Goal: Task Accomplishment & Management: Use online tool/utility

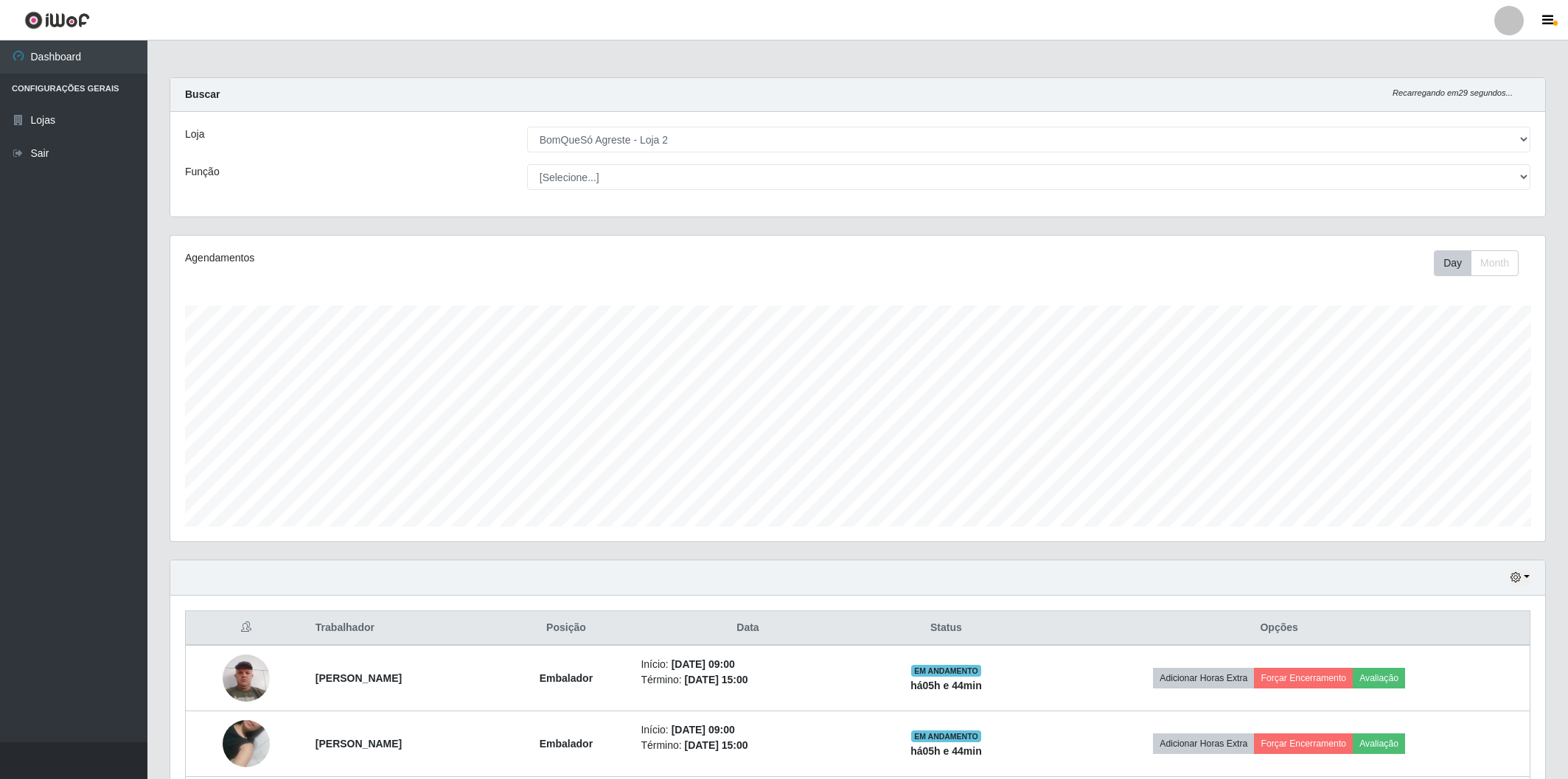
select select "214"
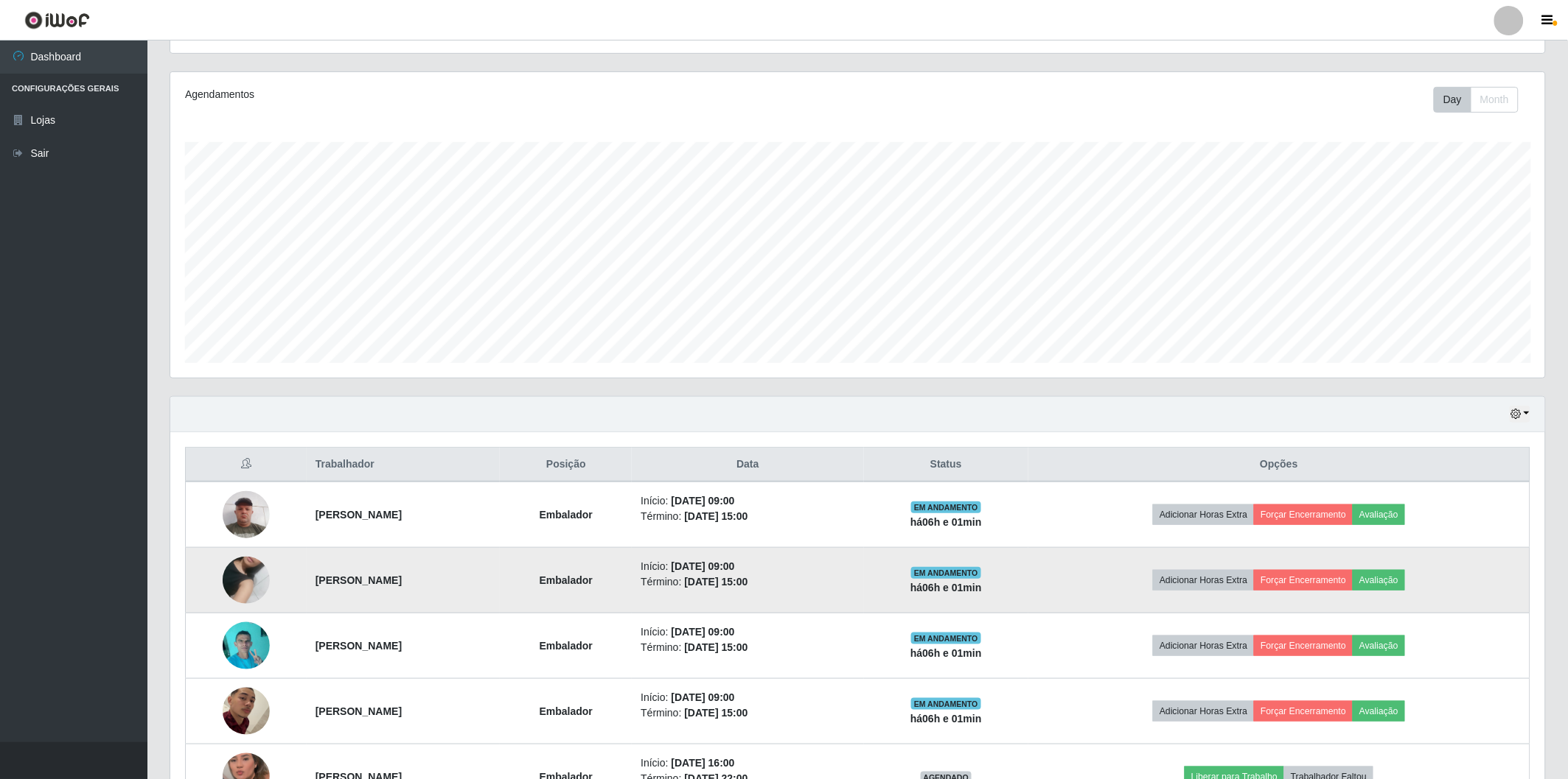
scroll to position [246, 0]
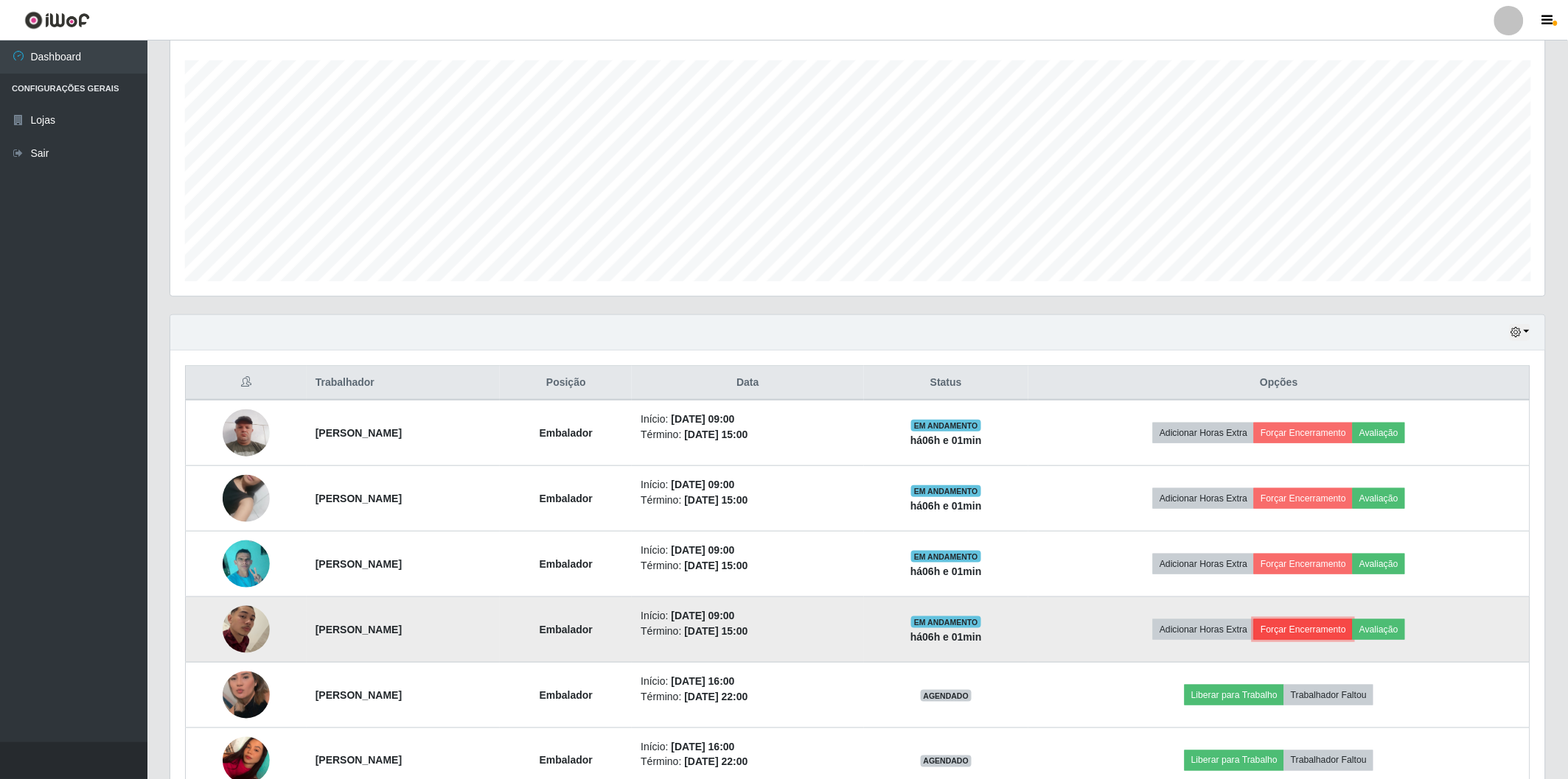
click at [1321, 635] on button "Forçar Encerramento" at bounding box center [1303, 630] width 98 height 21
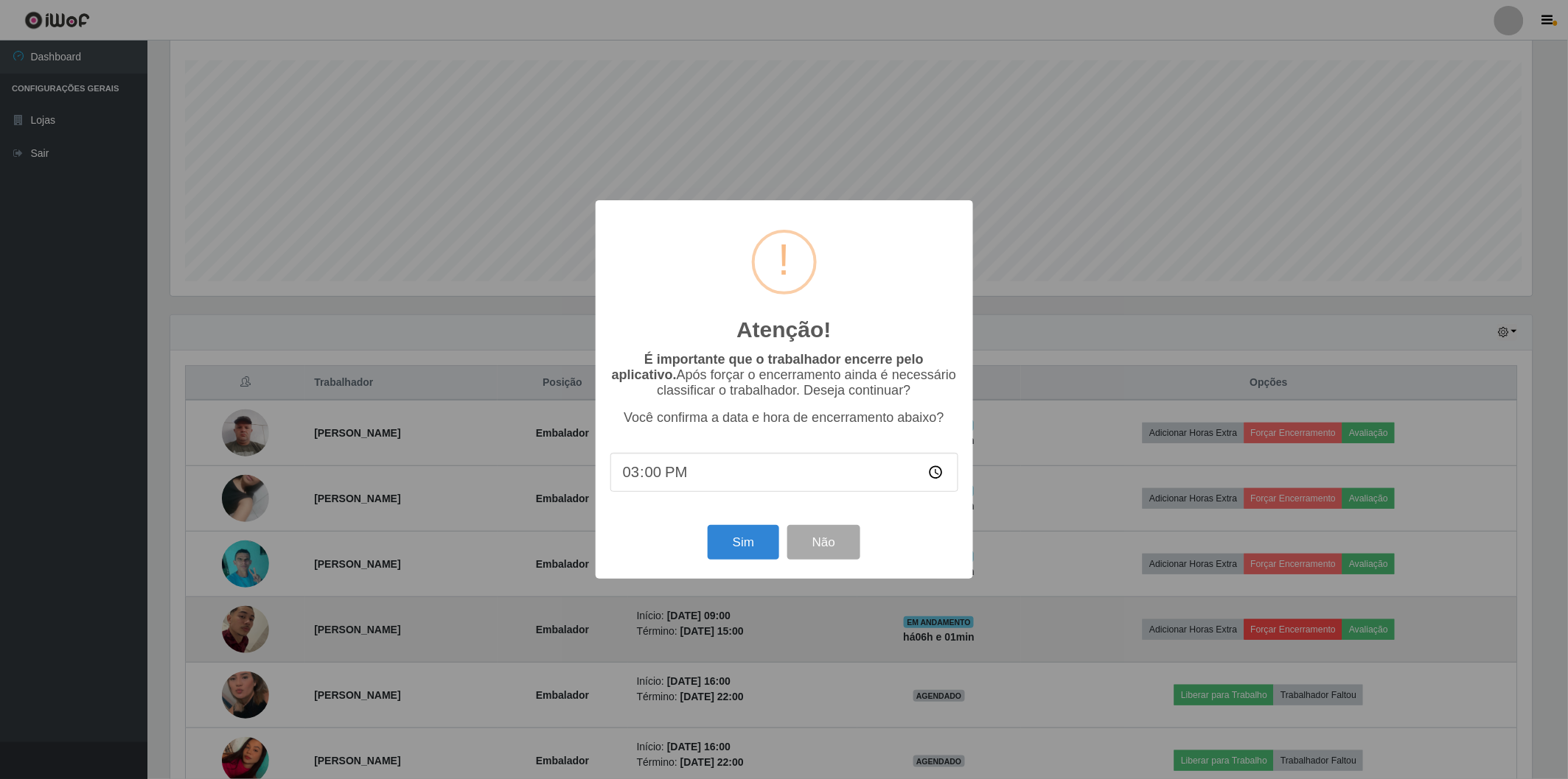
scroll to position [305, 1366]
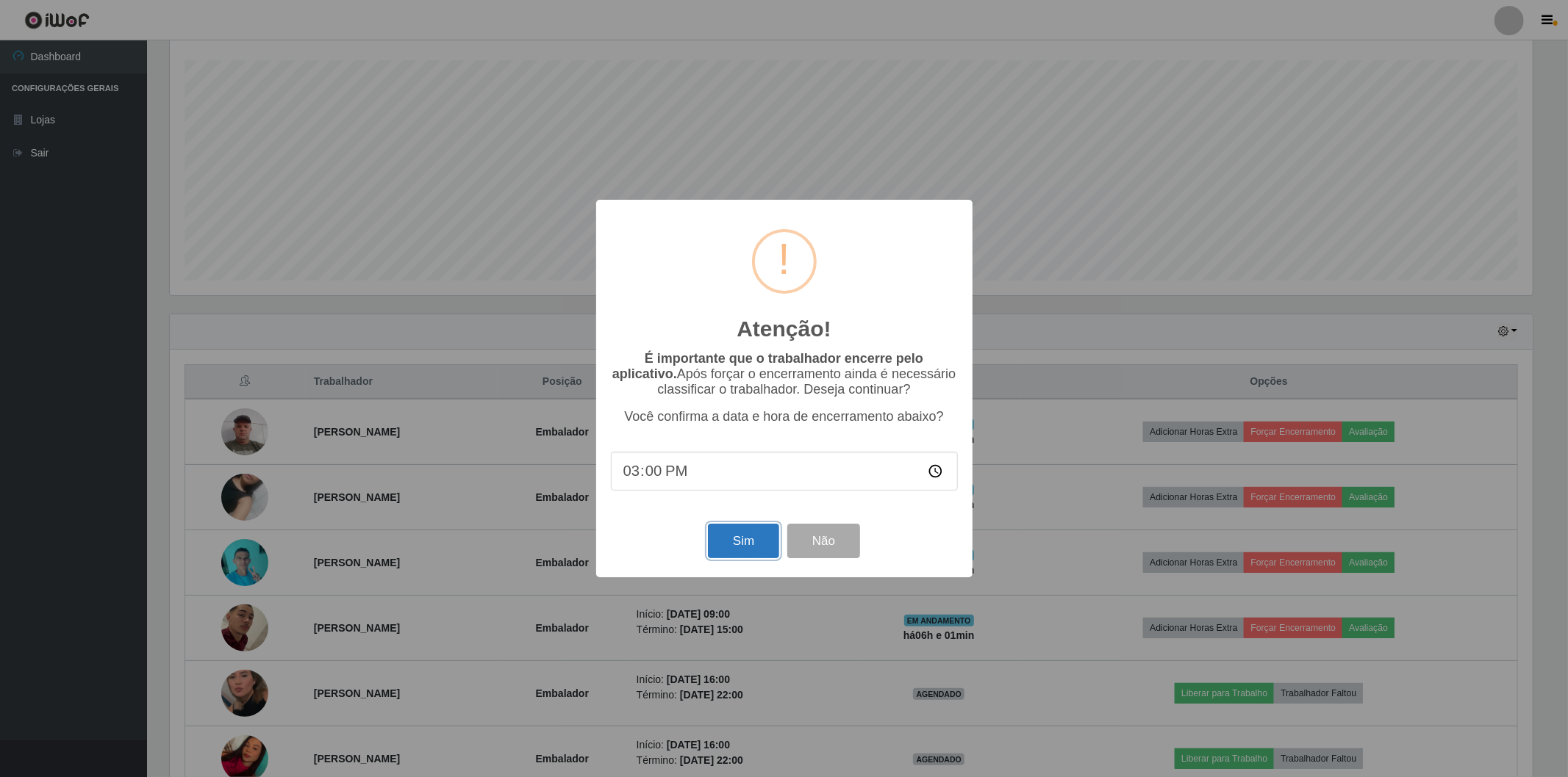
click at [762, 548] on button "Sim" at bounding box center [744, 541] width 72 height 34
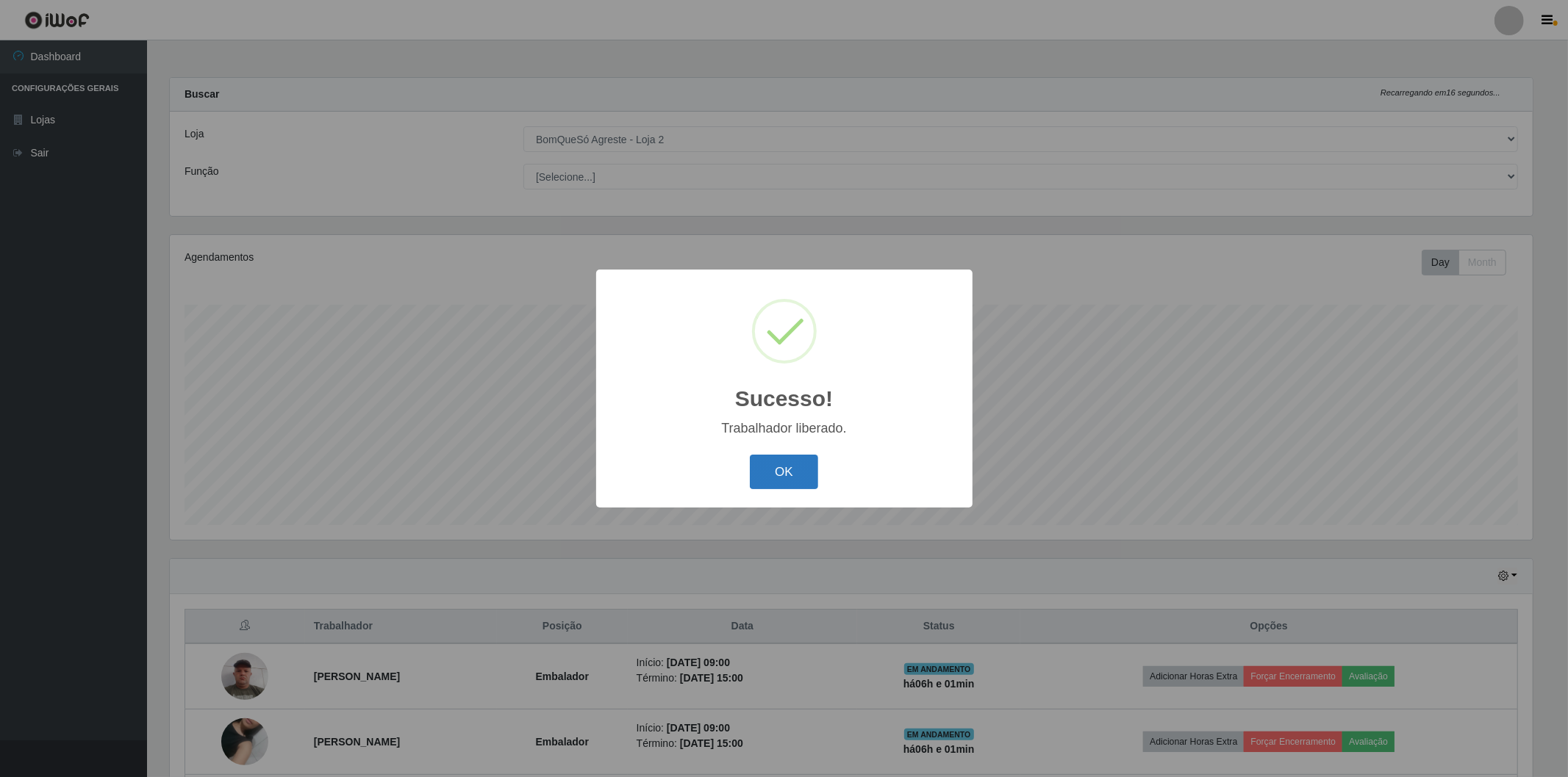
click at [774, 461] on button "OK" at bounding box center [784, 472] width 68 height 34
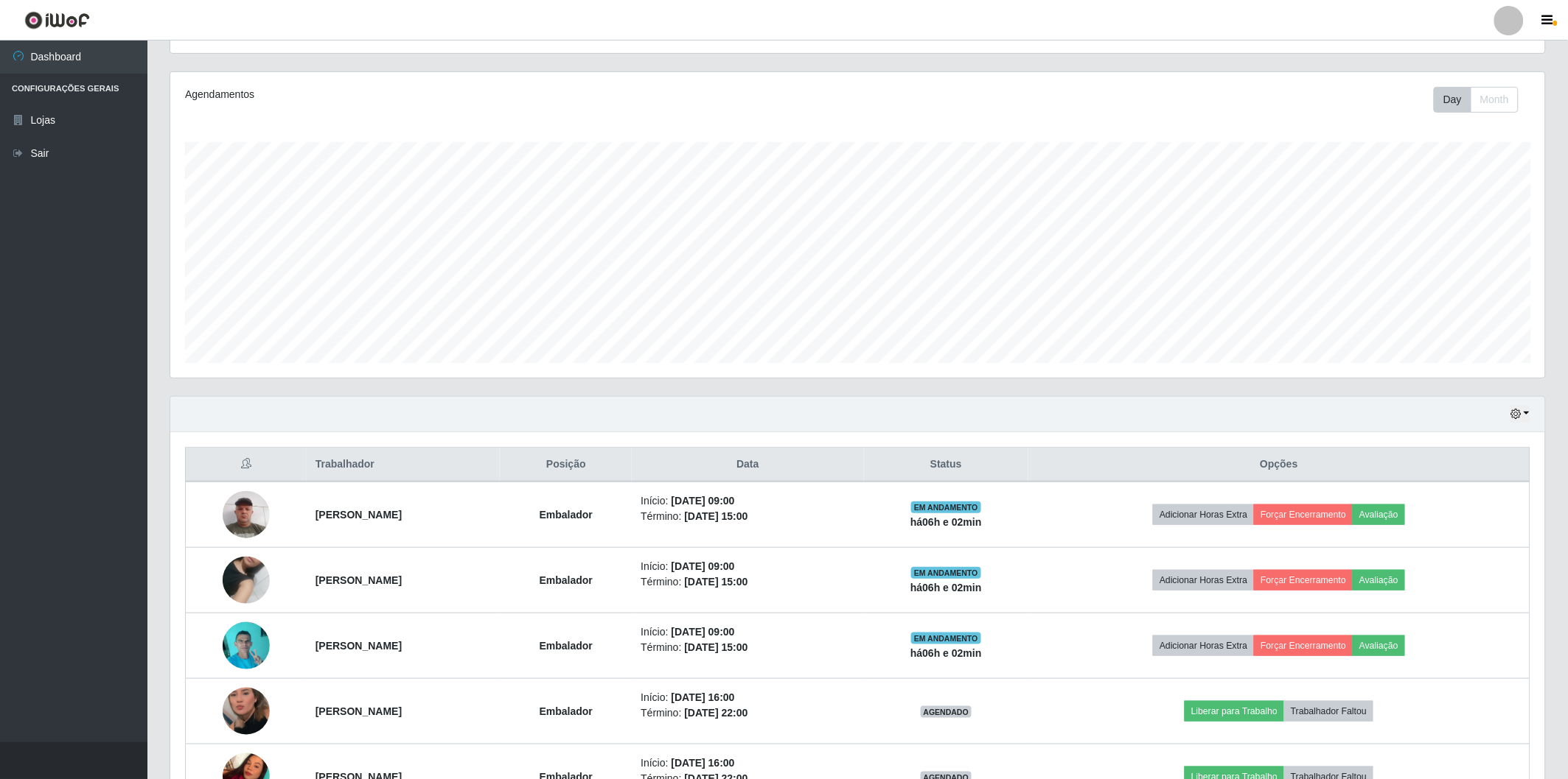
scroll to position [246, 0]
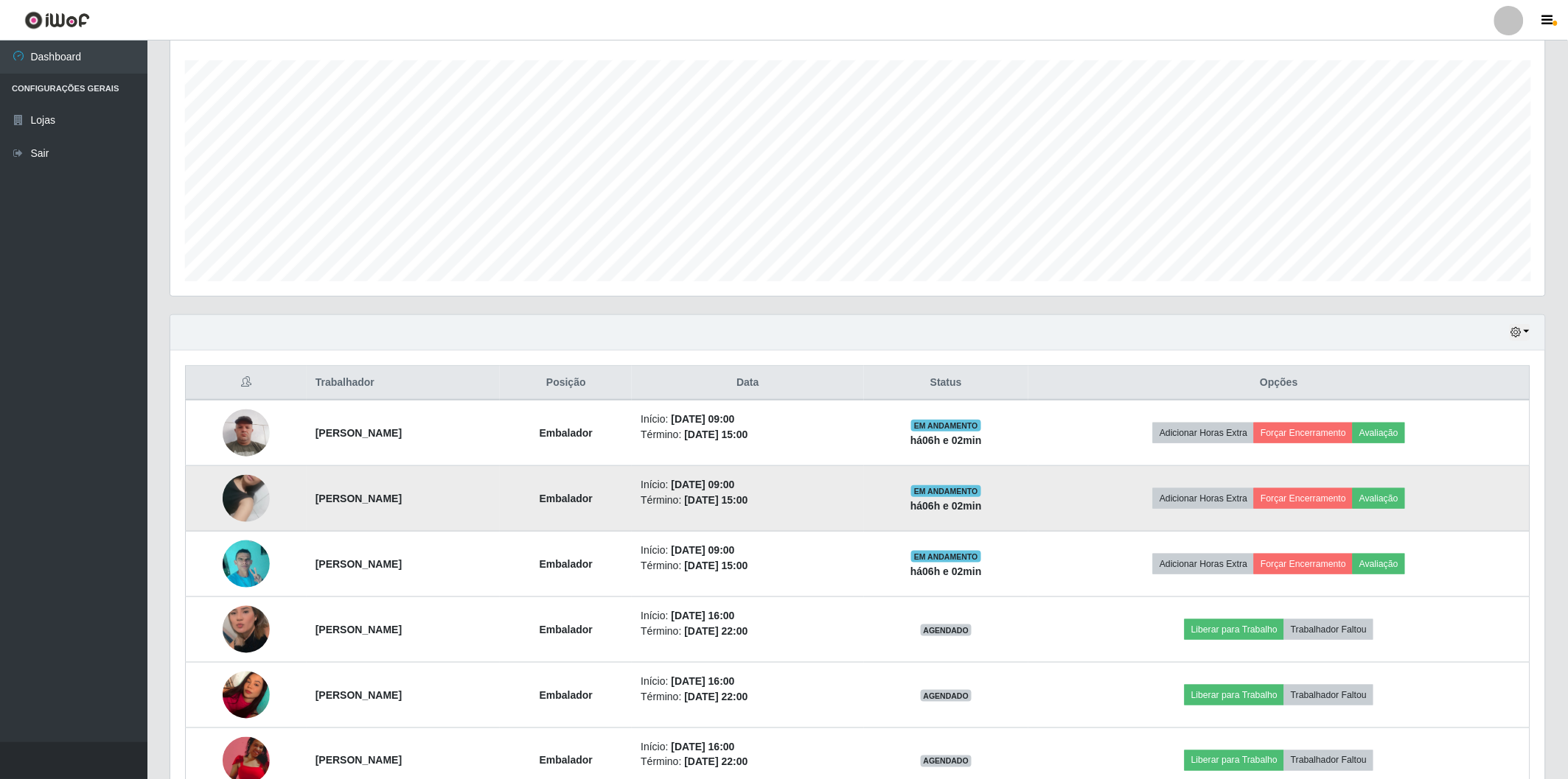
click at [229, 502] on img at bounding box center [246, 499] width 47 height 84
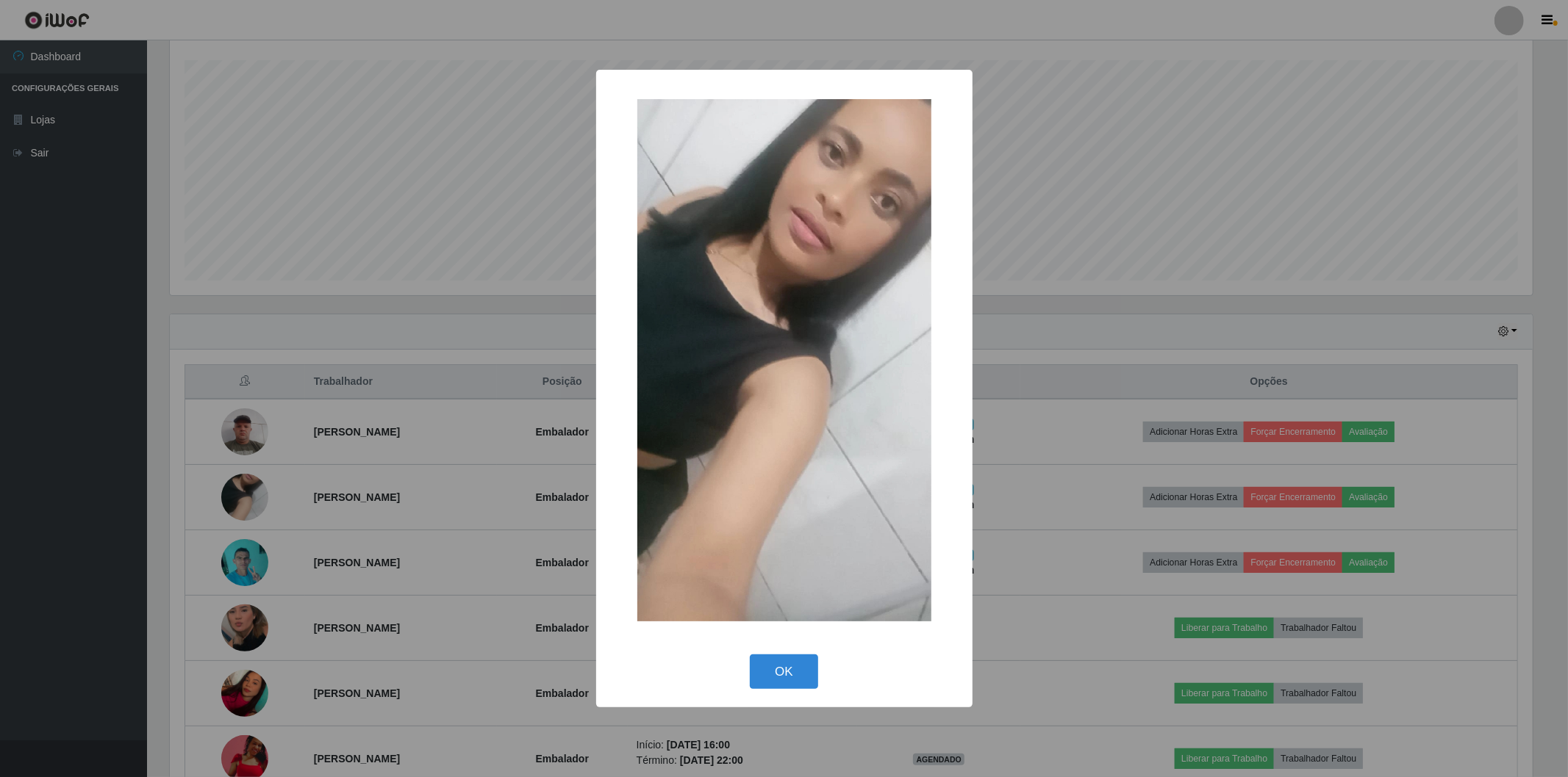
click at [102, 500] on div "× OK Cancel" at bounding box center [784, 388] width 1568 height 777
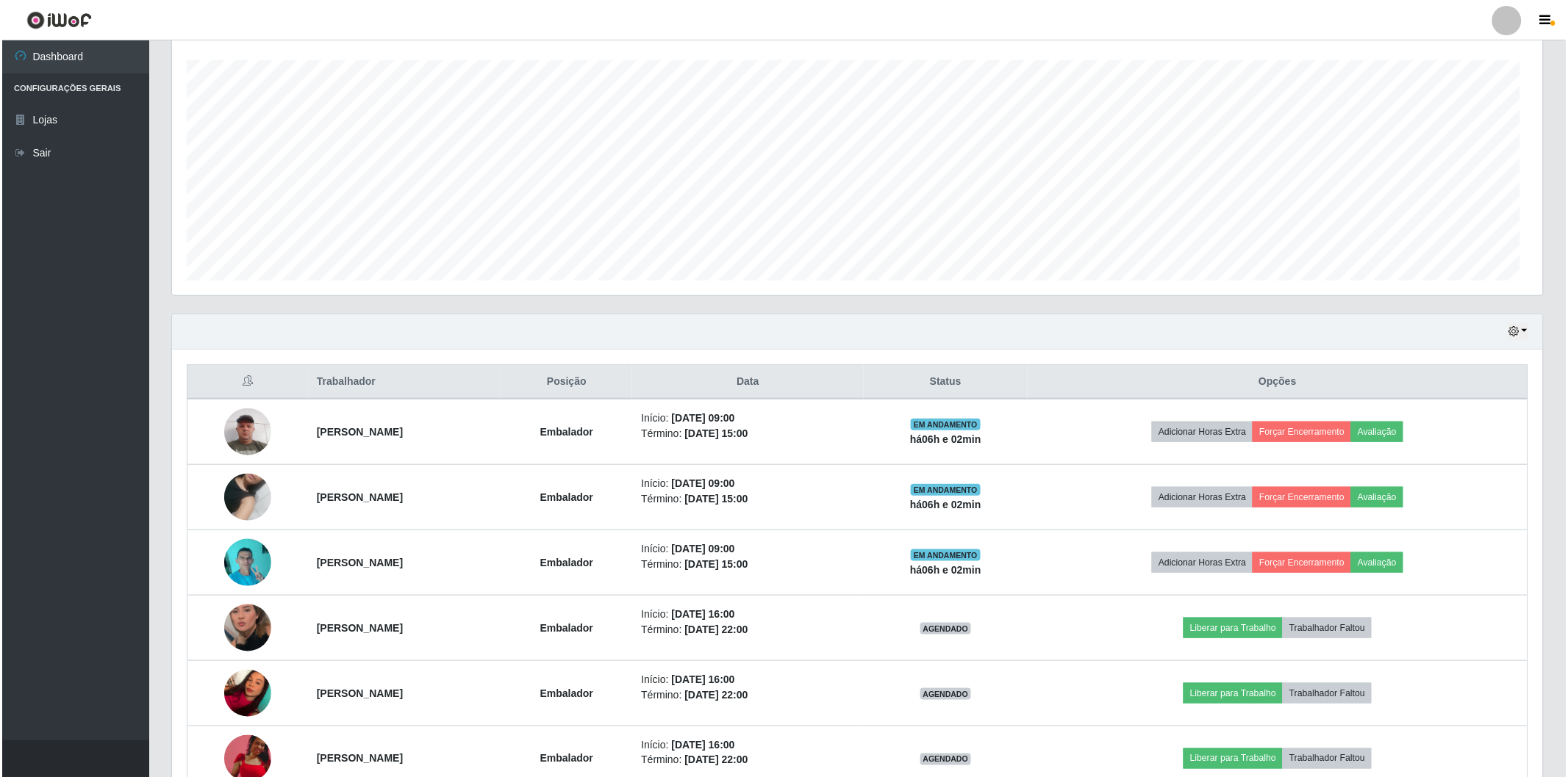
scroll to position [304, 1371]
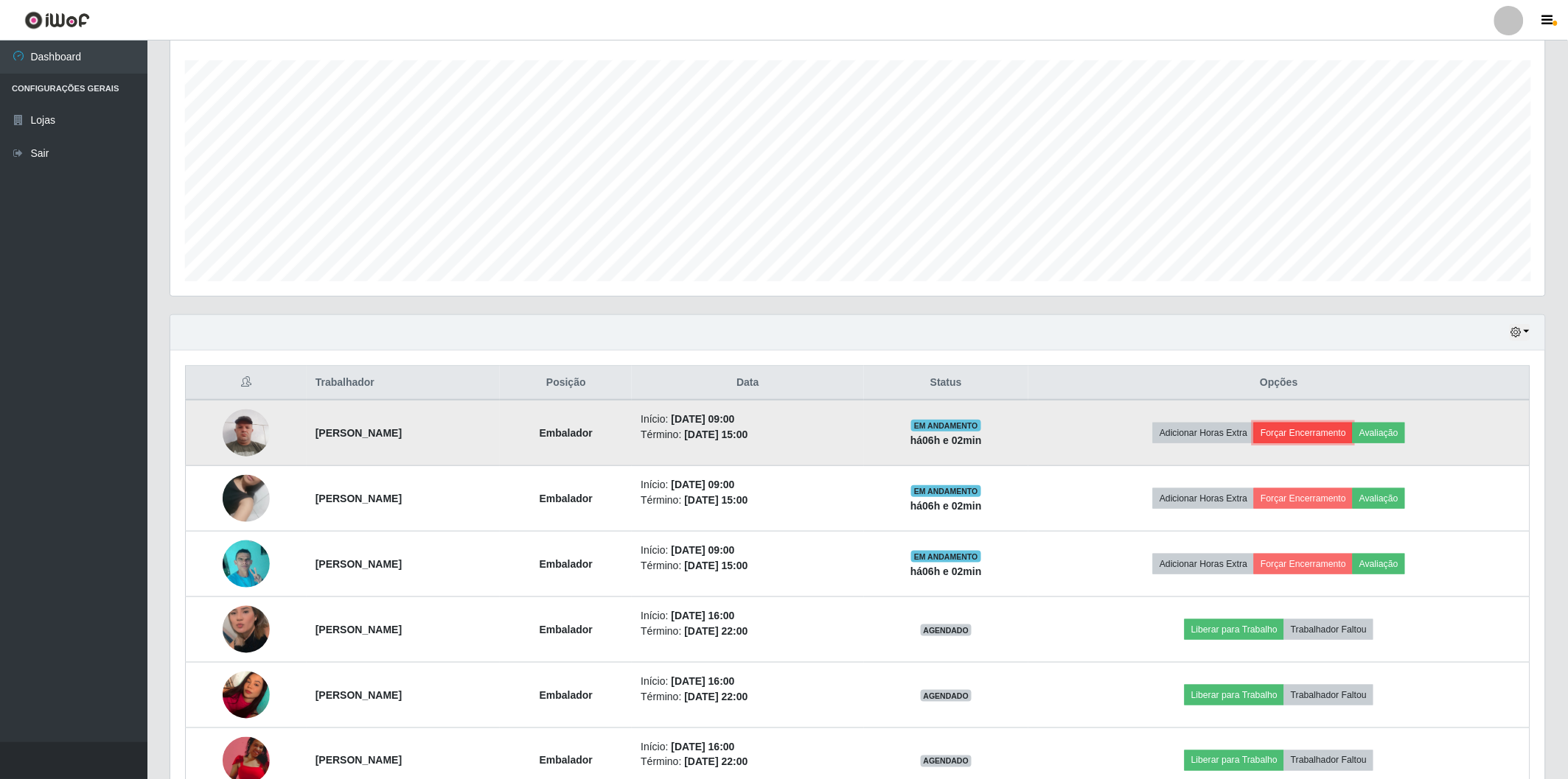
click at [1325, 431] on button "Forçar Encerramento" at bounding box center [1303, 433] width 98 height 21
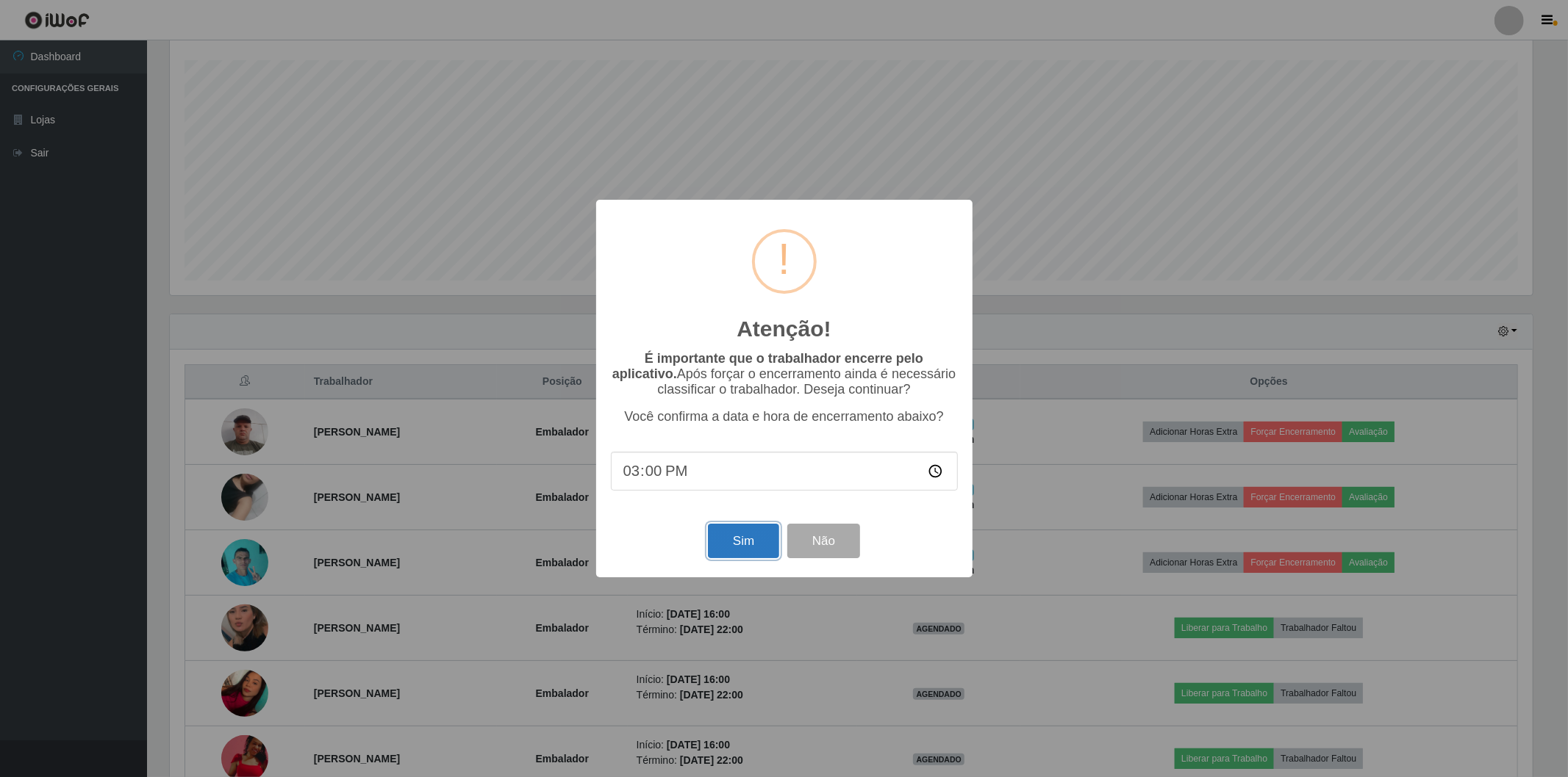
click at [721, 540] on button "Sim" at bounding box center [744, 541] width 72 height 34
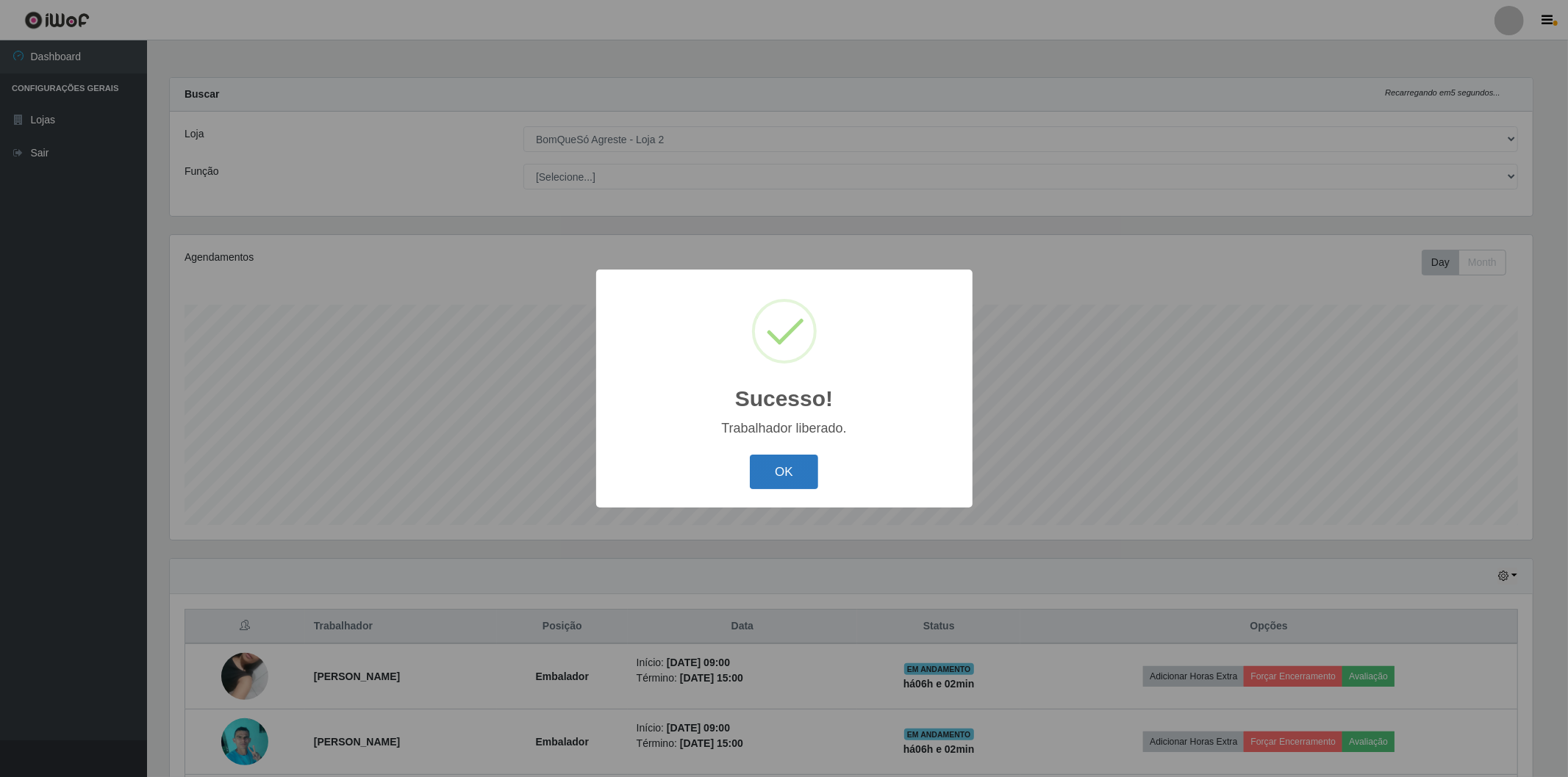
click at [787, 485] on button "OK" at bounding box center [784, 472] width 68 height 34
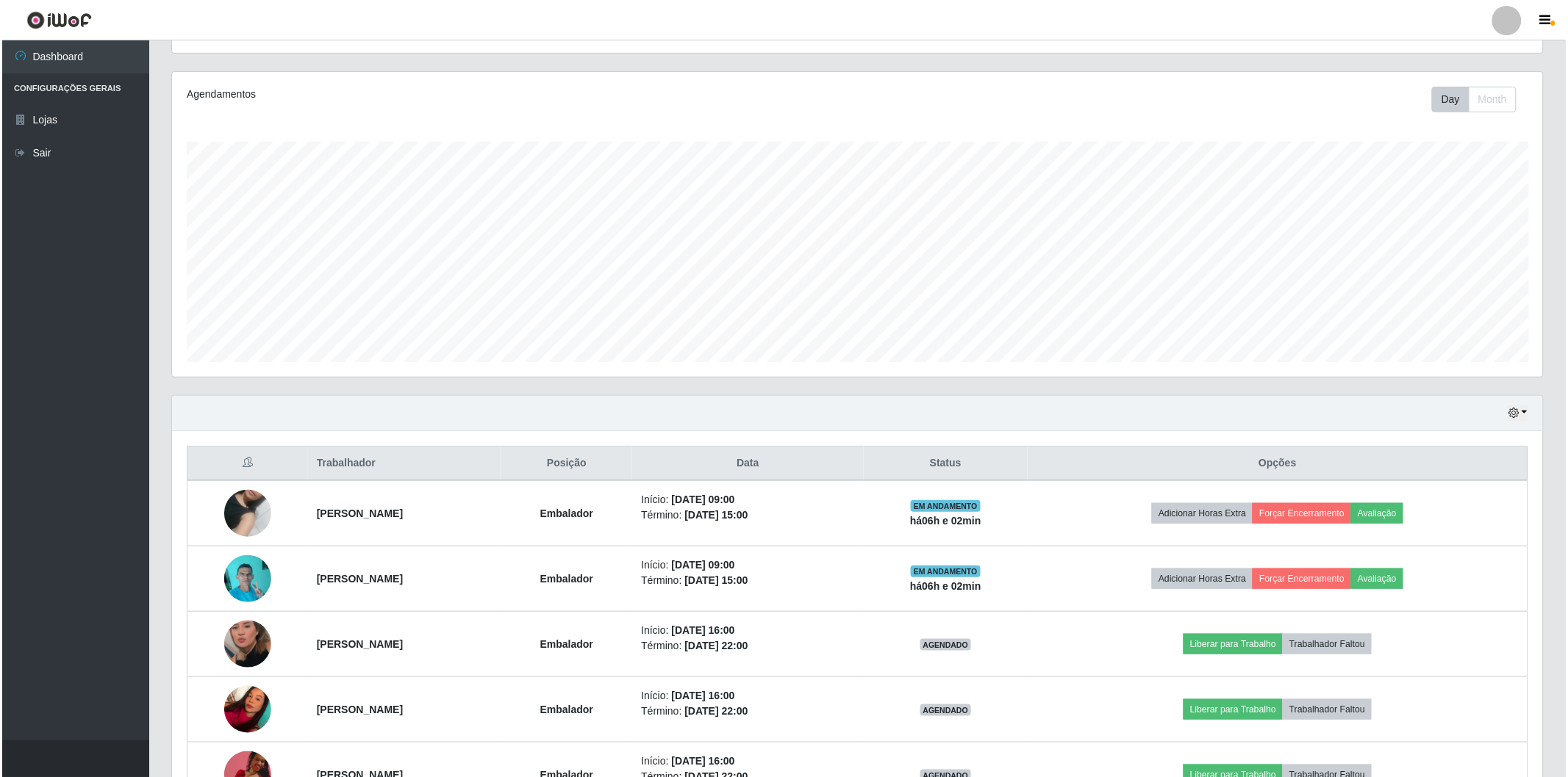
scroll to position [245, 0]
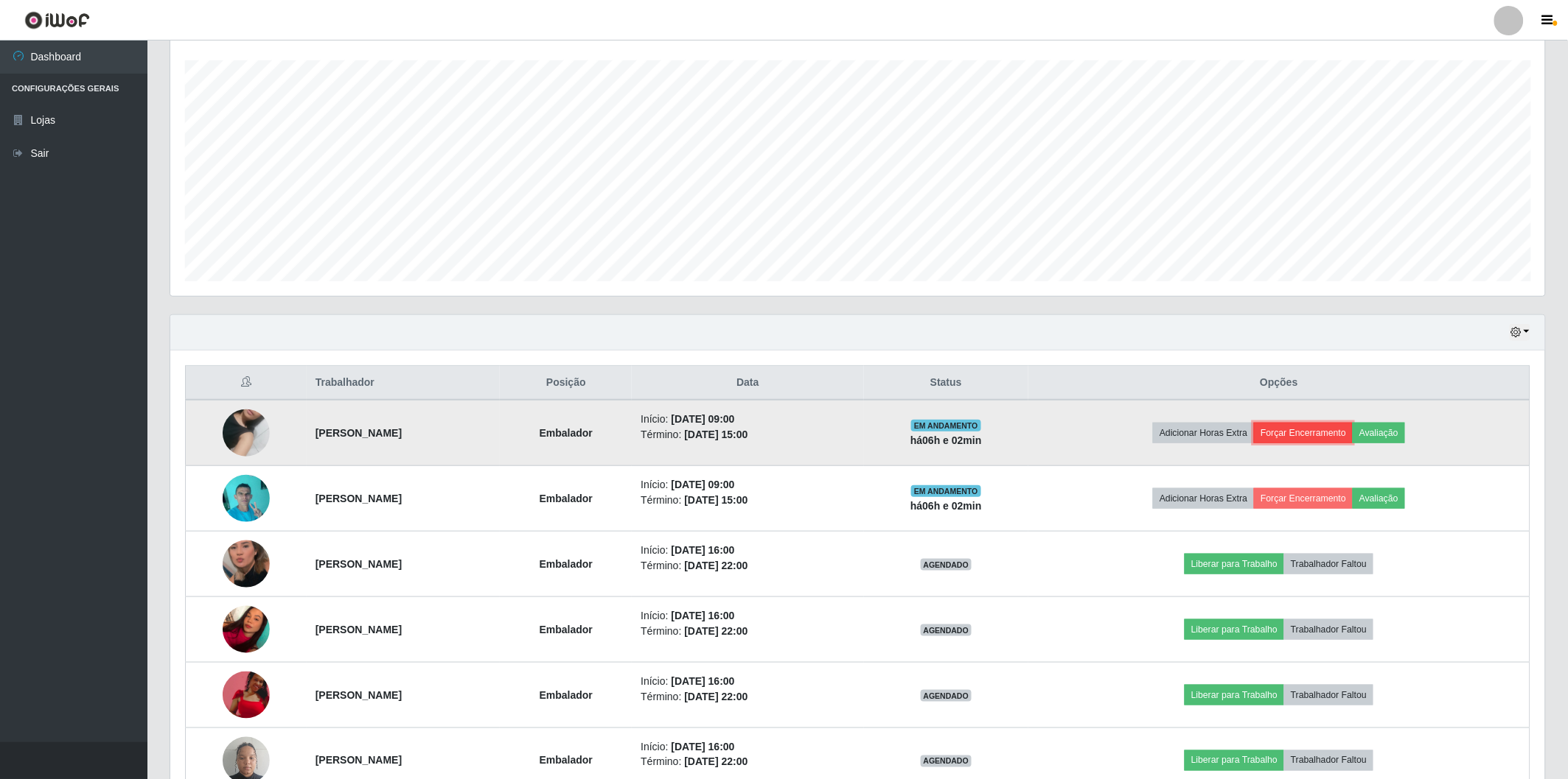
click at [1352, 425] on button "Forçar Encerramento" at bounding box center [1303, 433] width 98 height 21
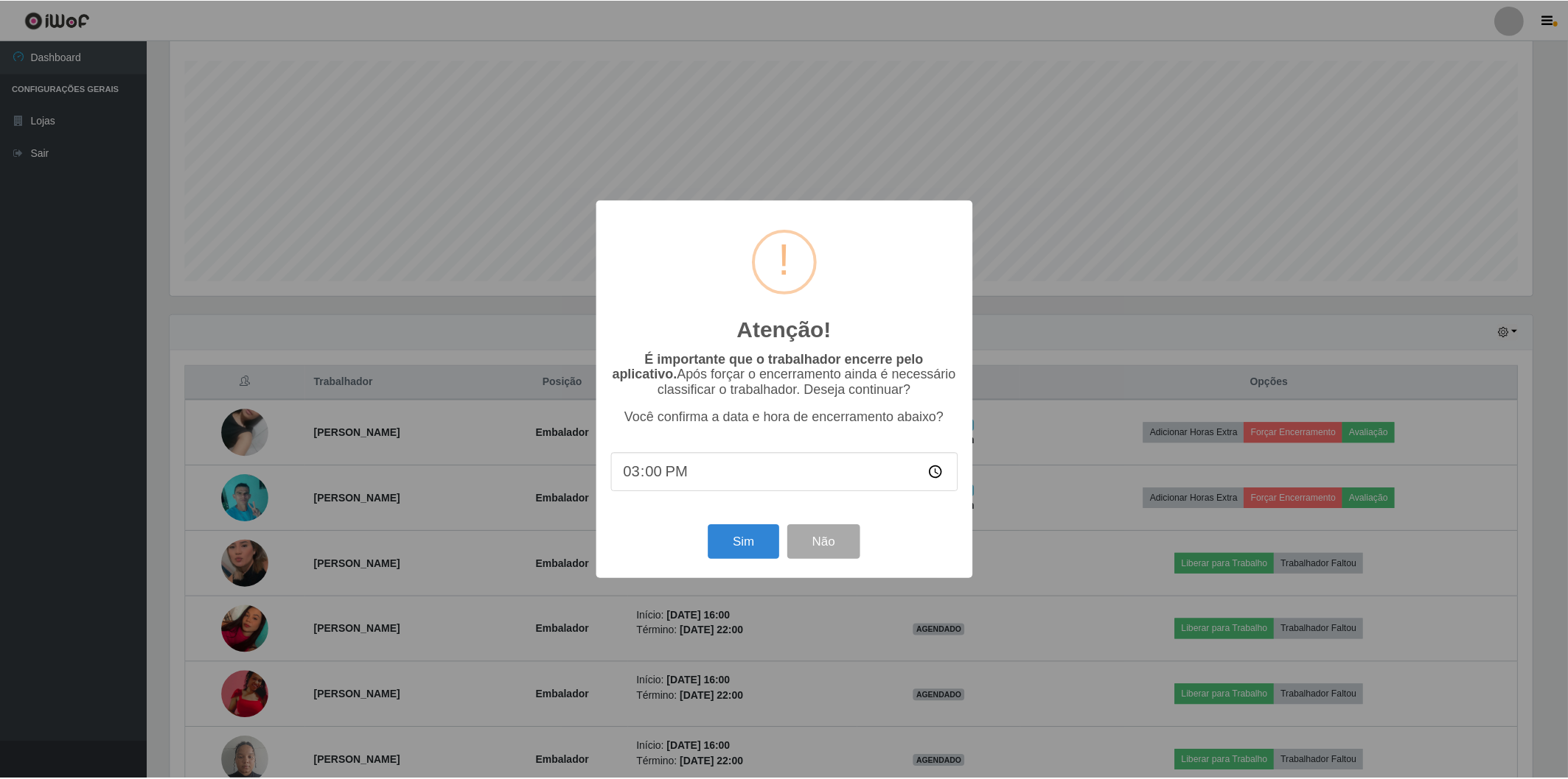
scroll to position [305, 1366]
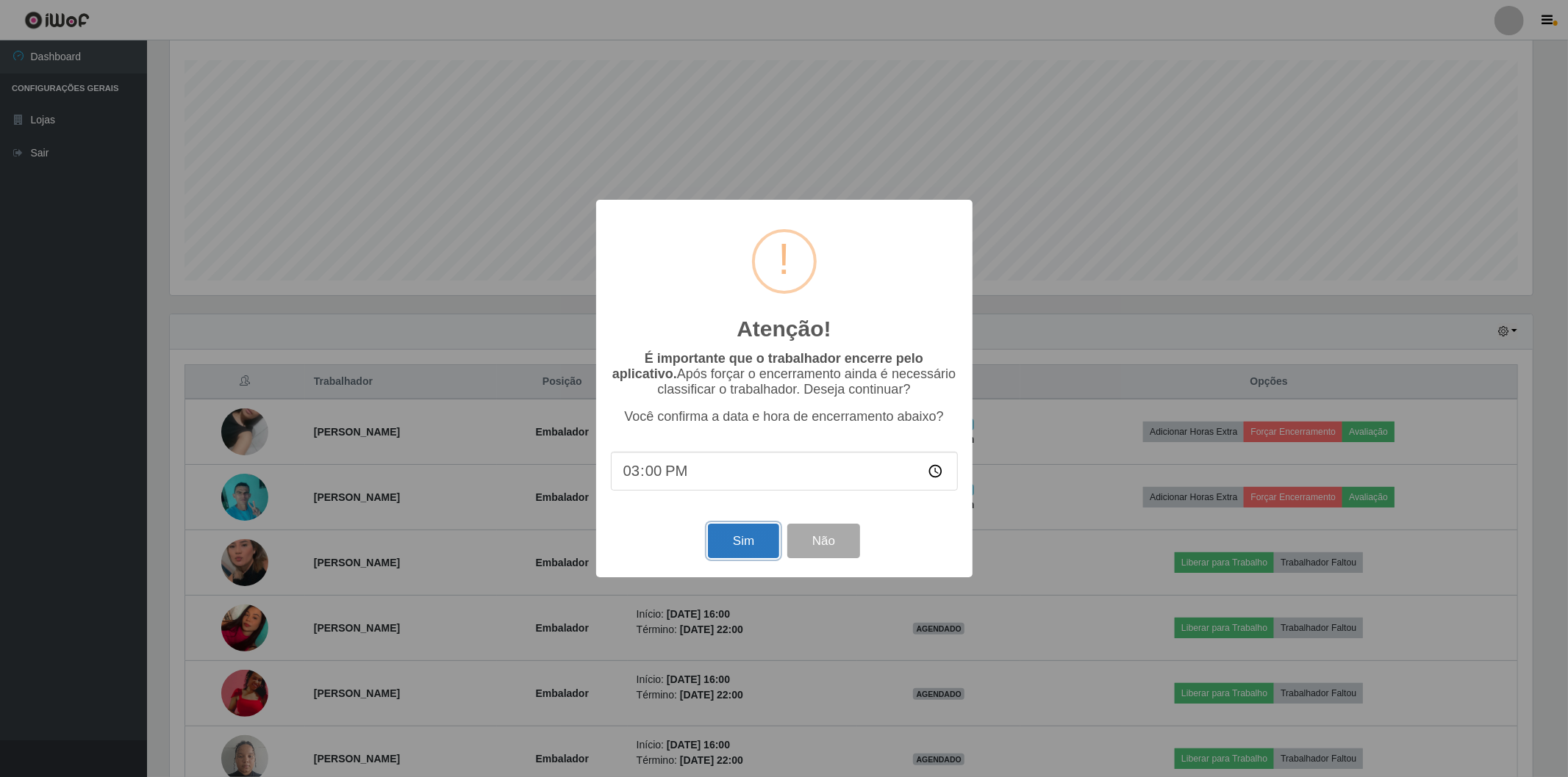
click at [765, 546] on button "Sim" at bounding box center [744, 541] width 72 height 34
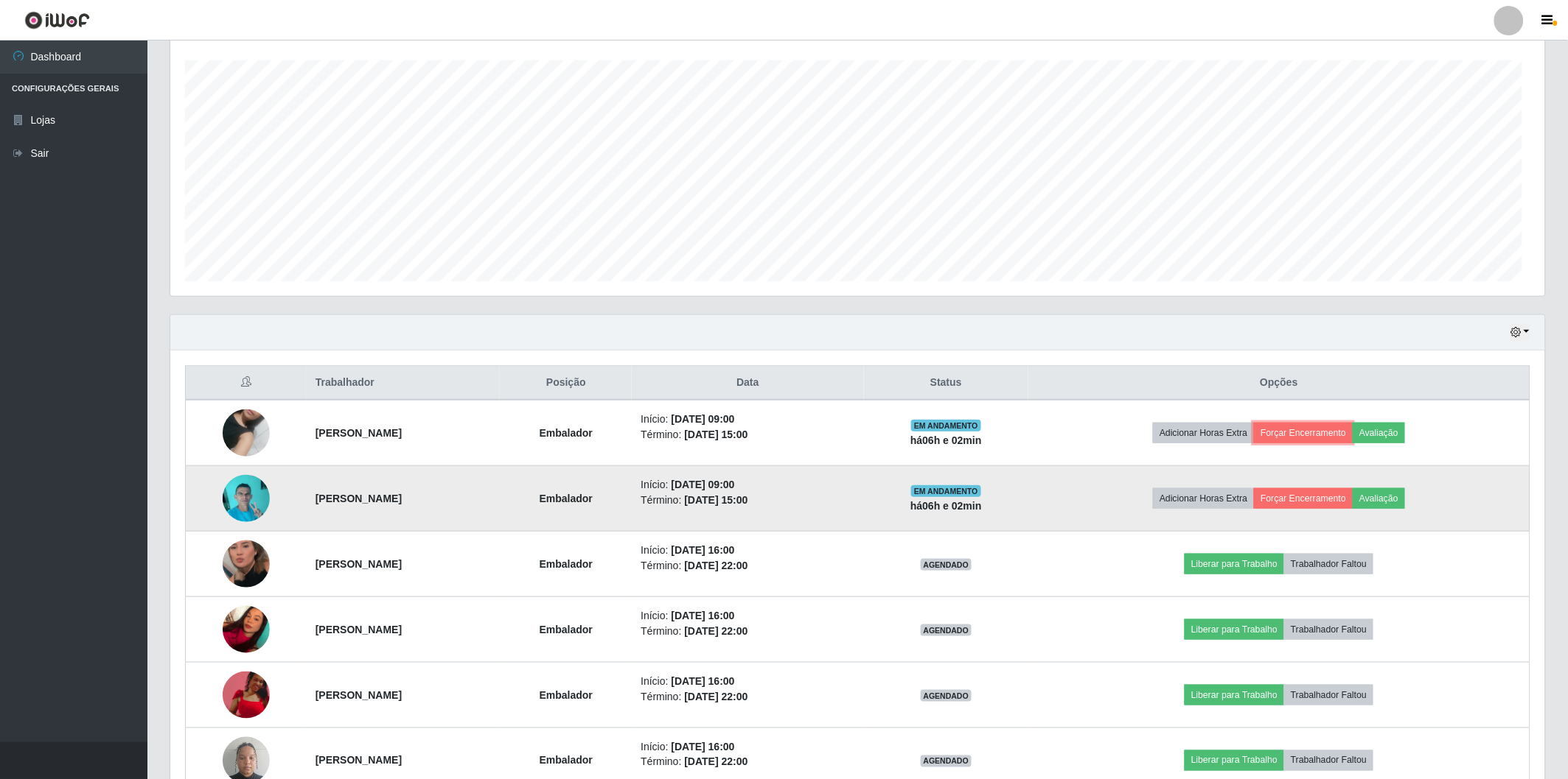
scroll to position [0, 0]
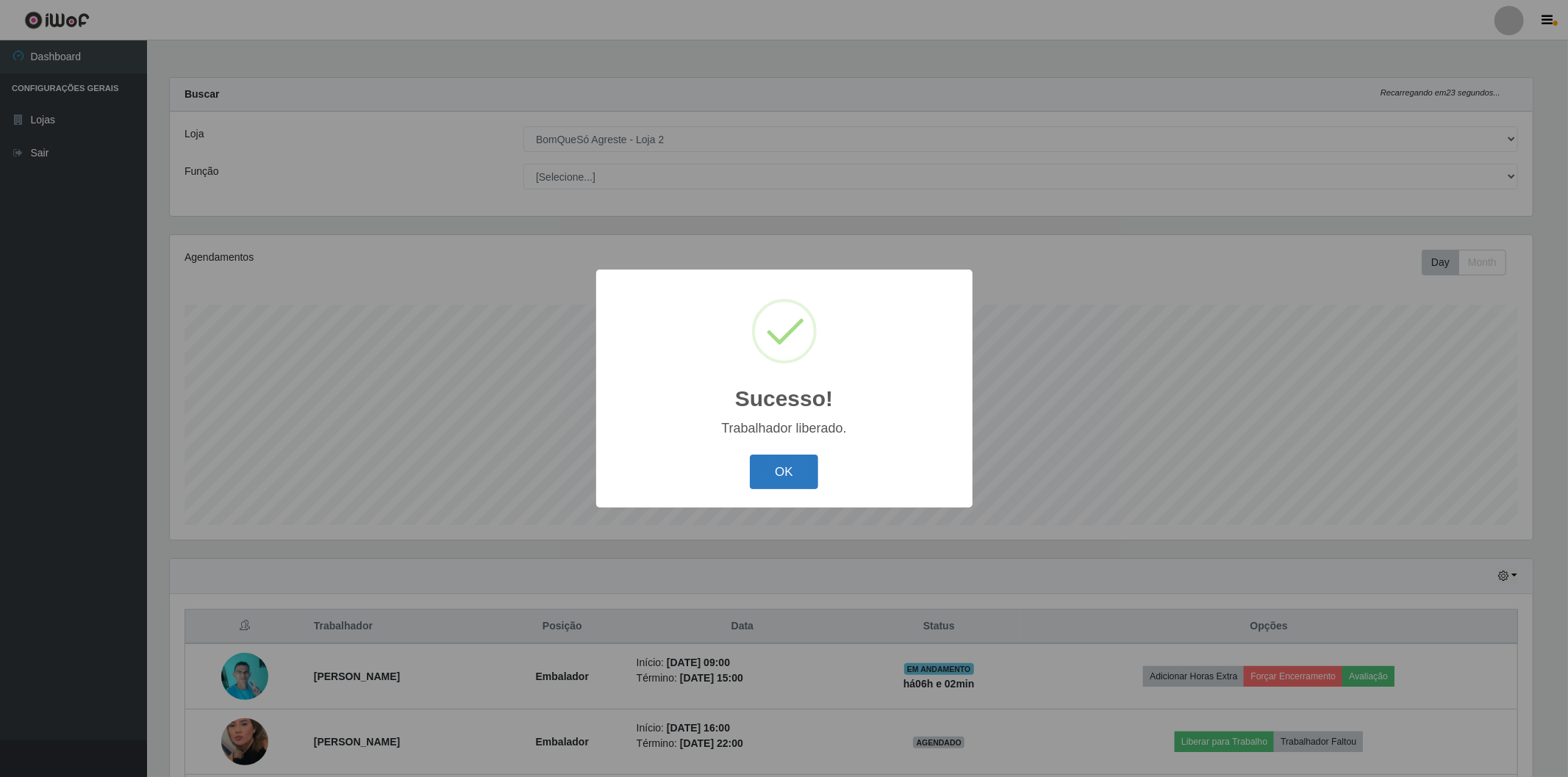
click at [794, 467] on button "OK" at bounding box center [784, 472] width 68 height 34
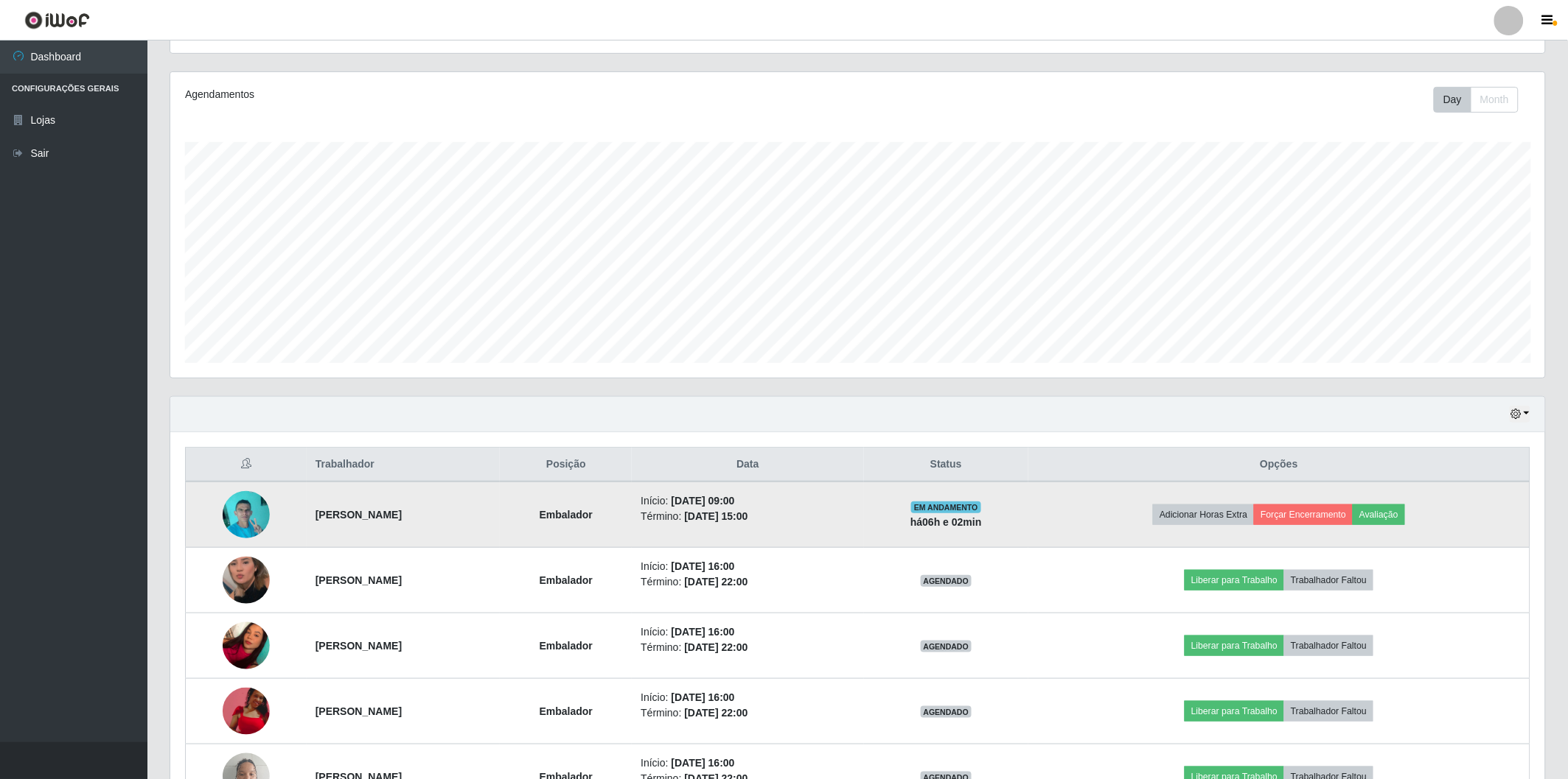
click at [253, 504] on img at bounding box center [246, 514] width 47 height 63
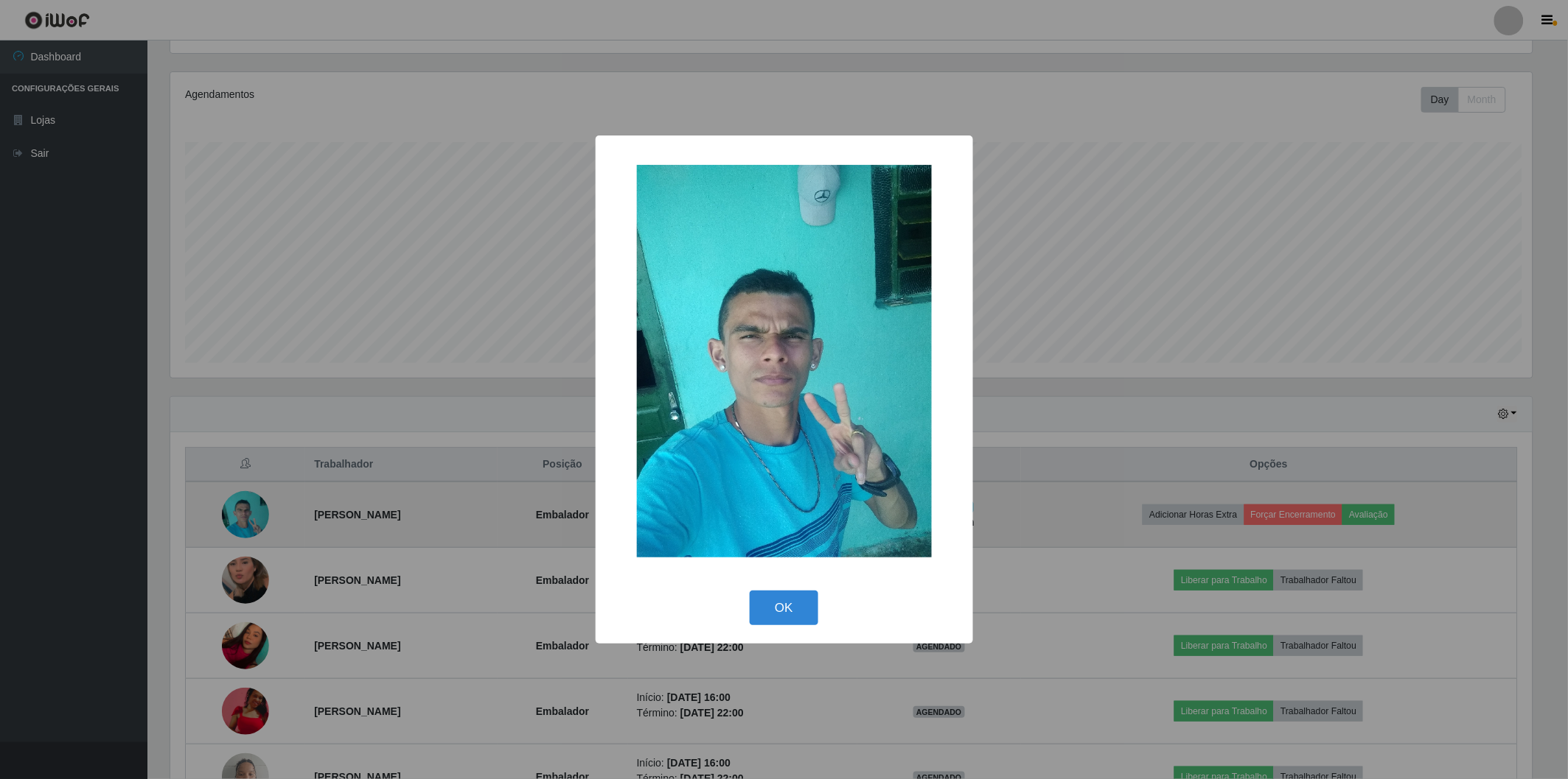
scroll to position [305, 1366]
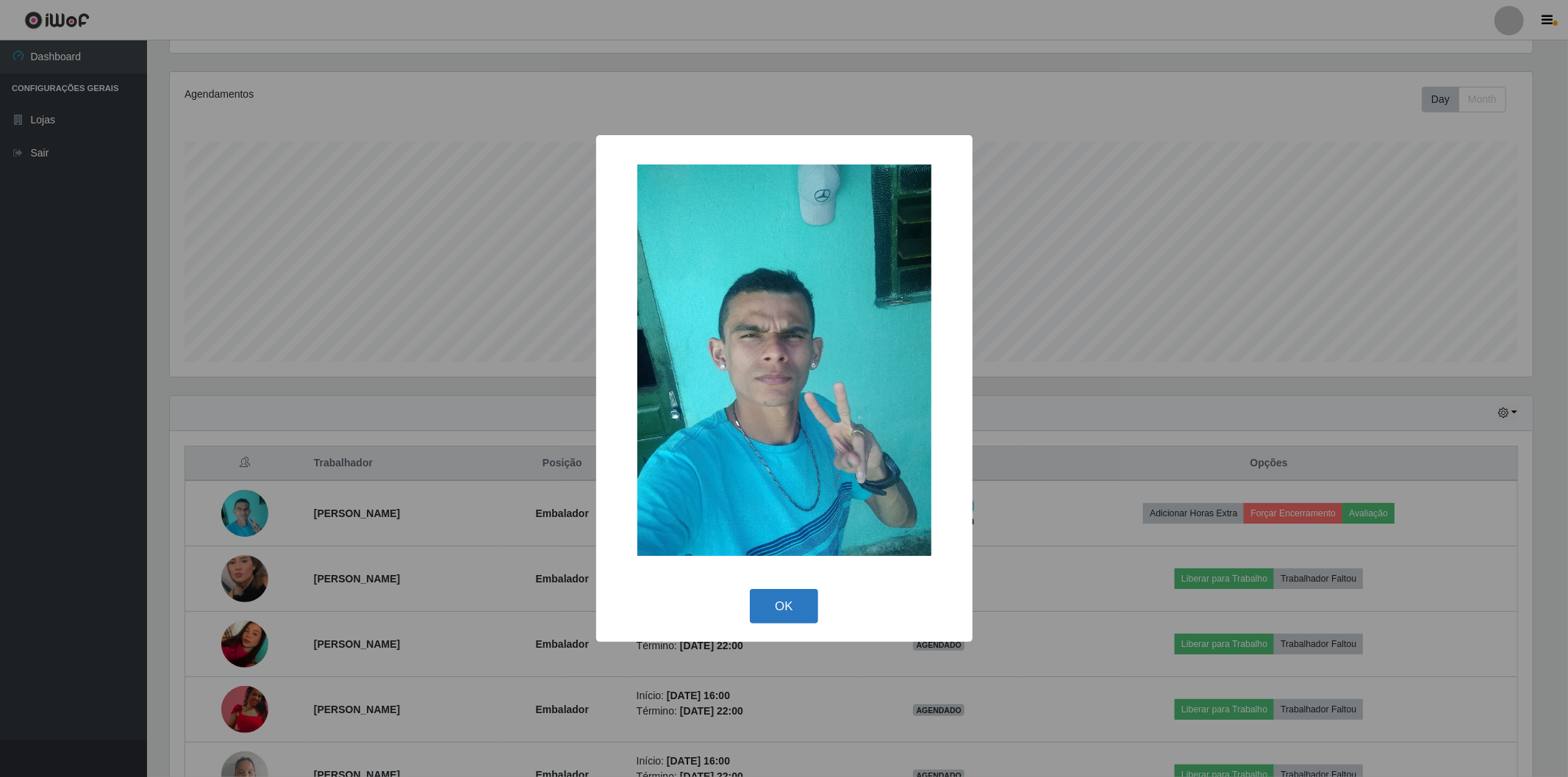
click at [784, 593] on button "OK" at bounding box center [784, 606] width 68 height 34
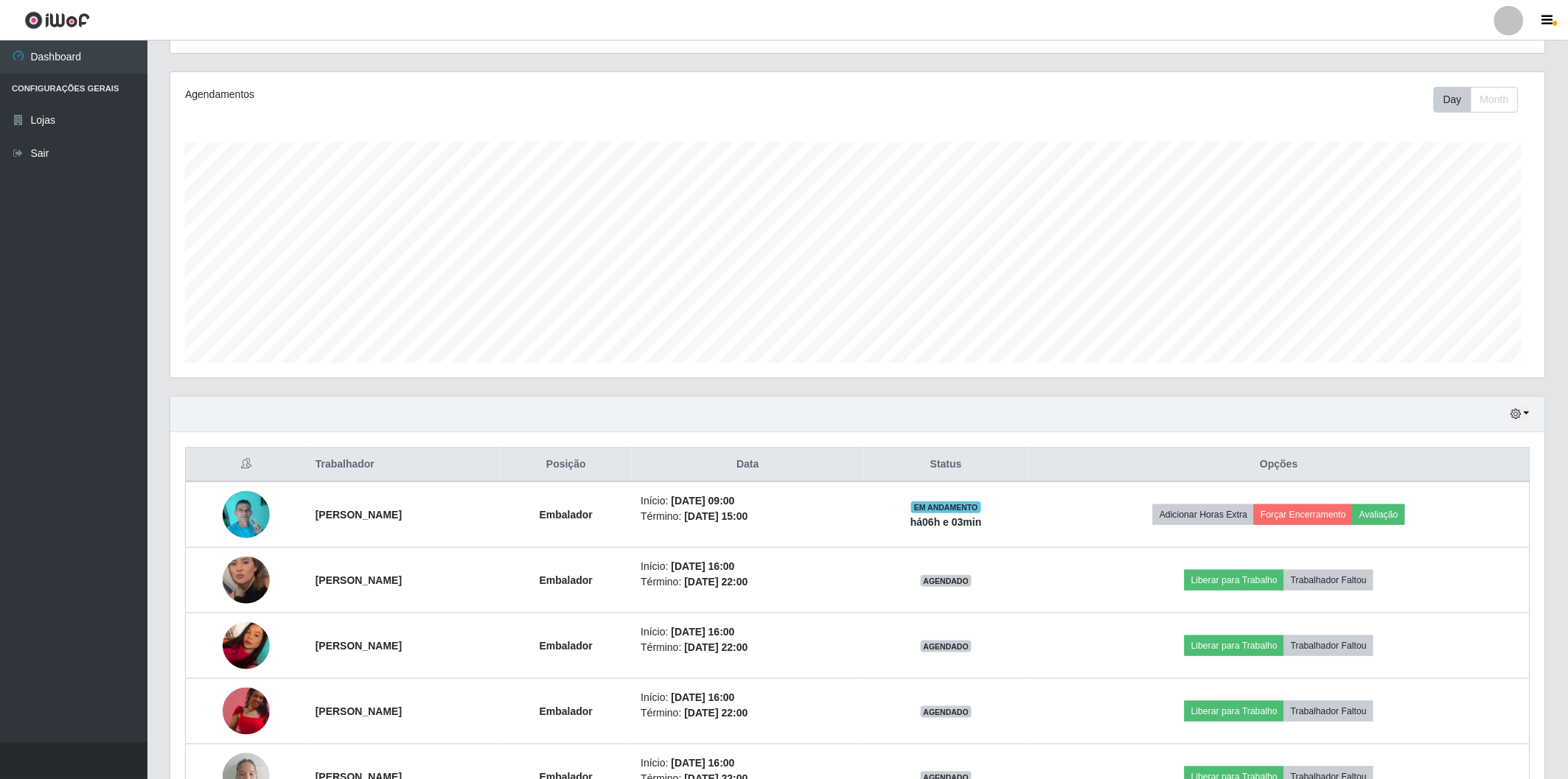
scroll to position [305, 1375]
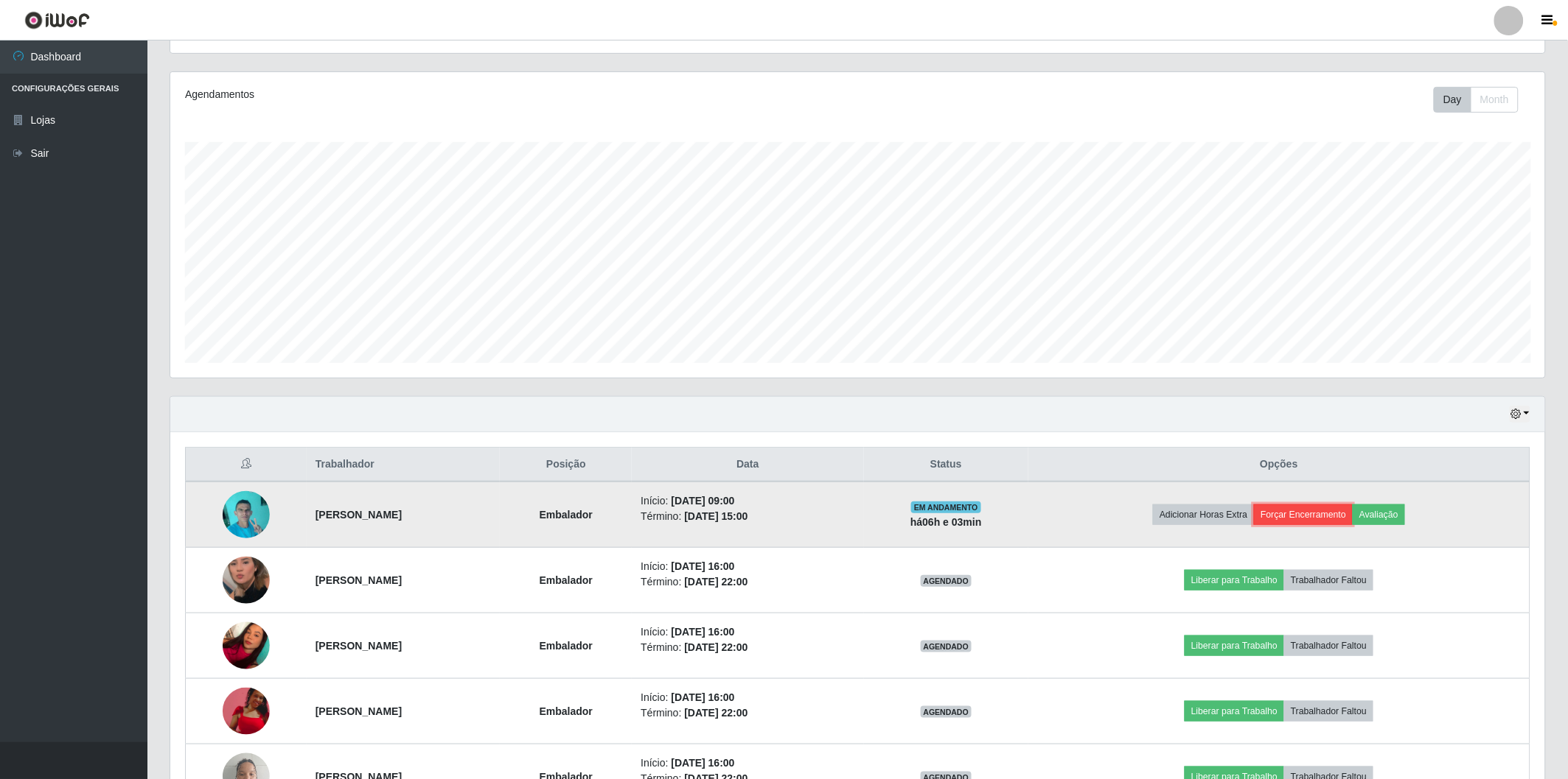
click at [1335, 510] on button "Forçar Encerramento" at bounding box center [1303, 514] width 98 height 21
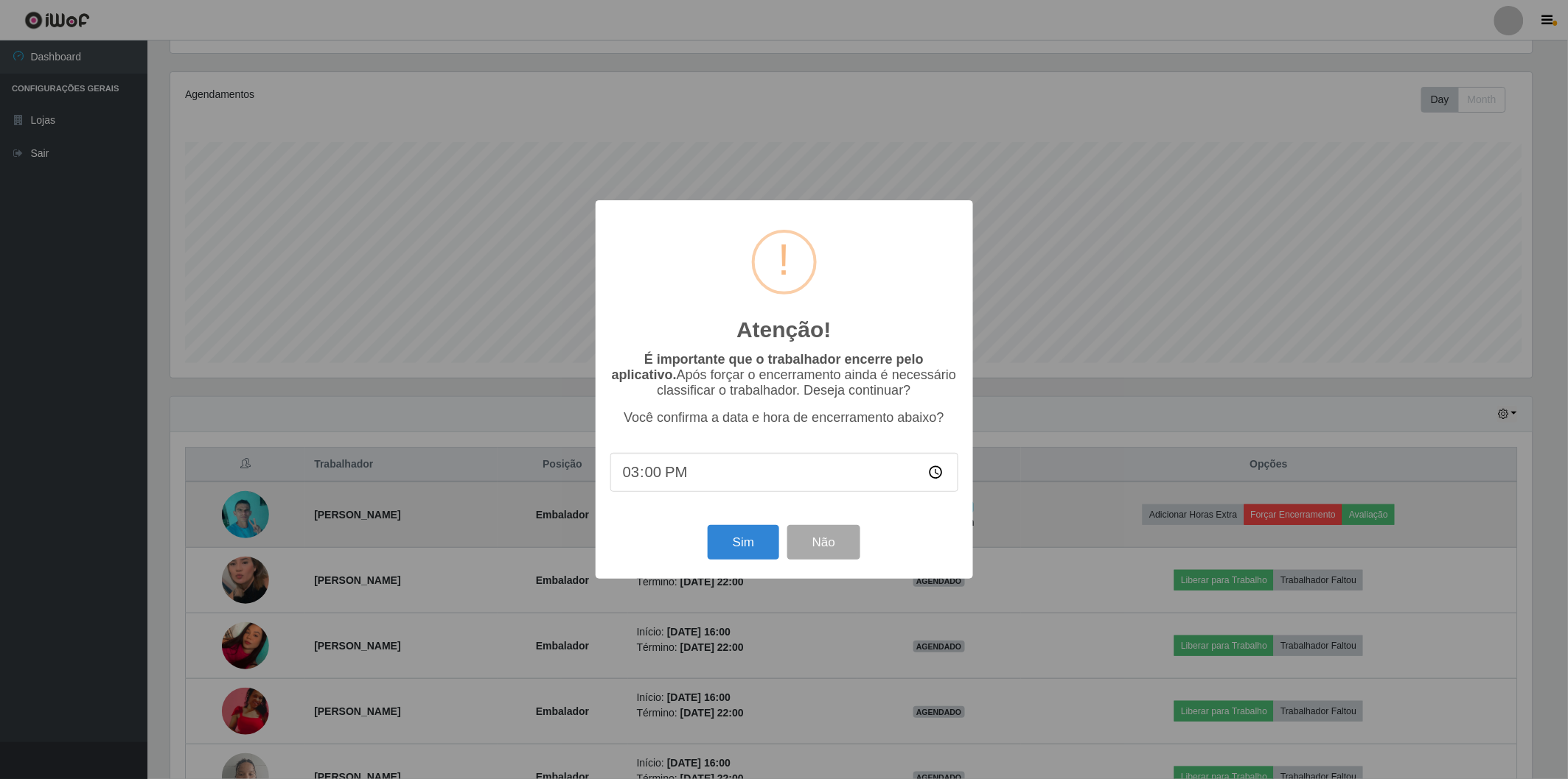
scroll to position [305, 1366]
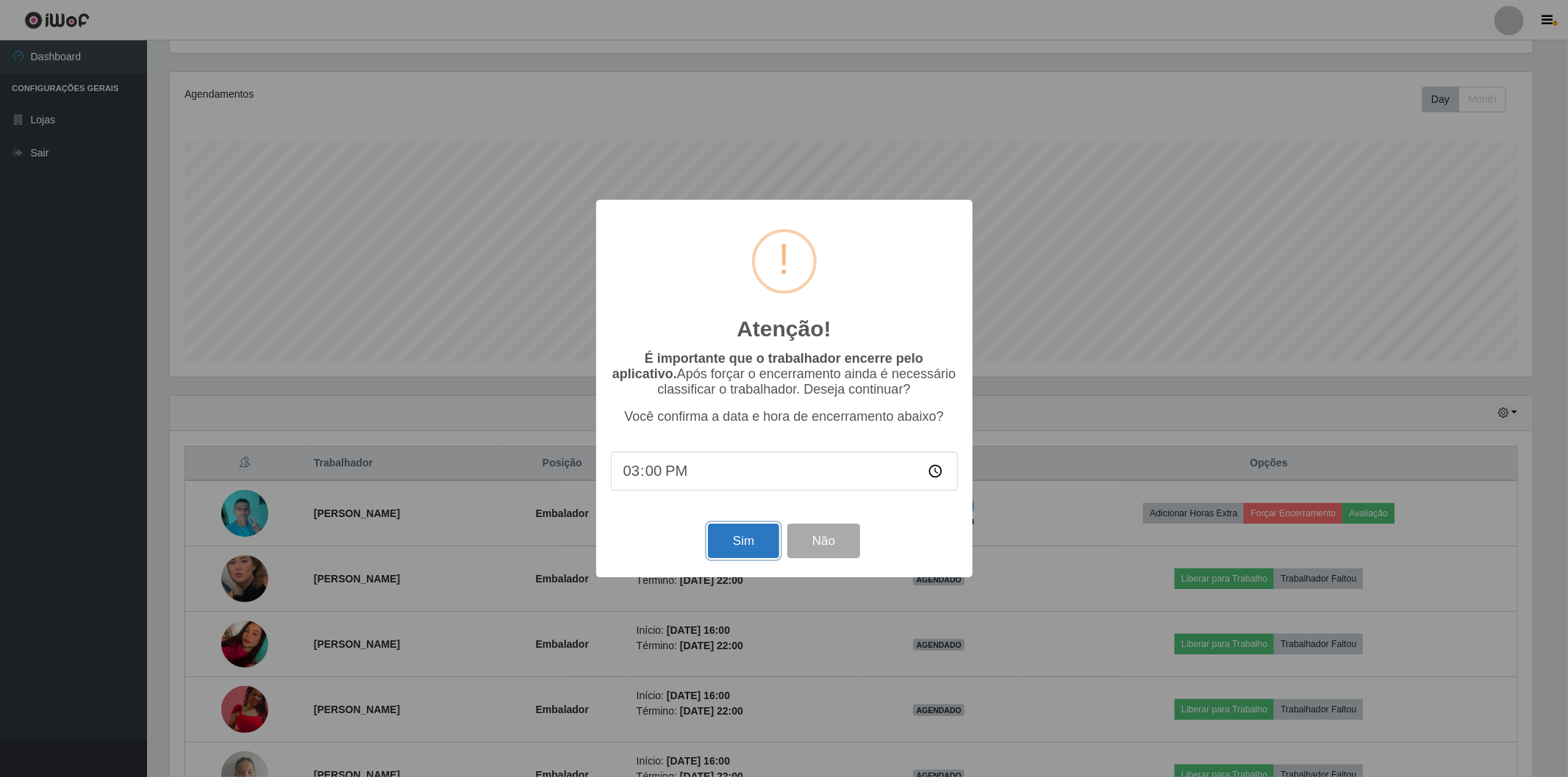
click at [770, 535] on button "Sim" at bounding box center [744, 541] width 72 height 34
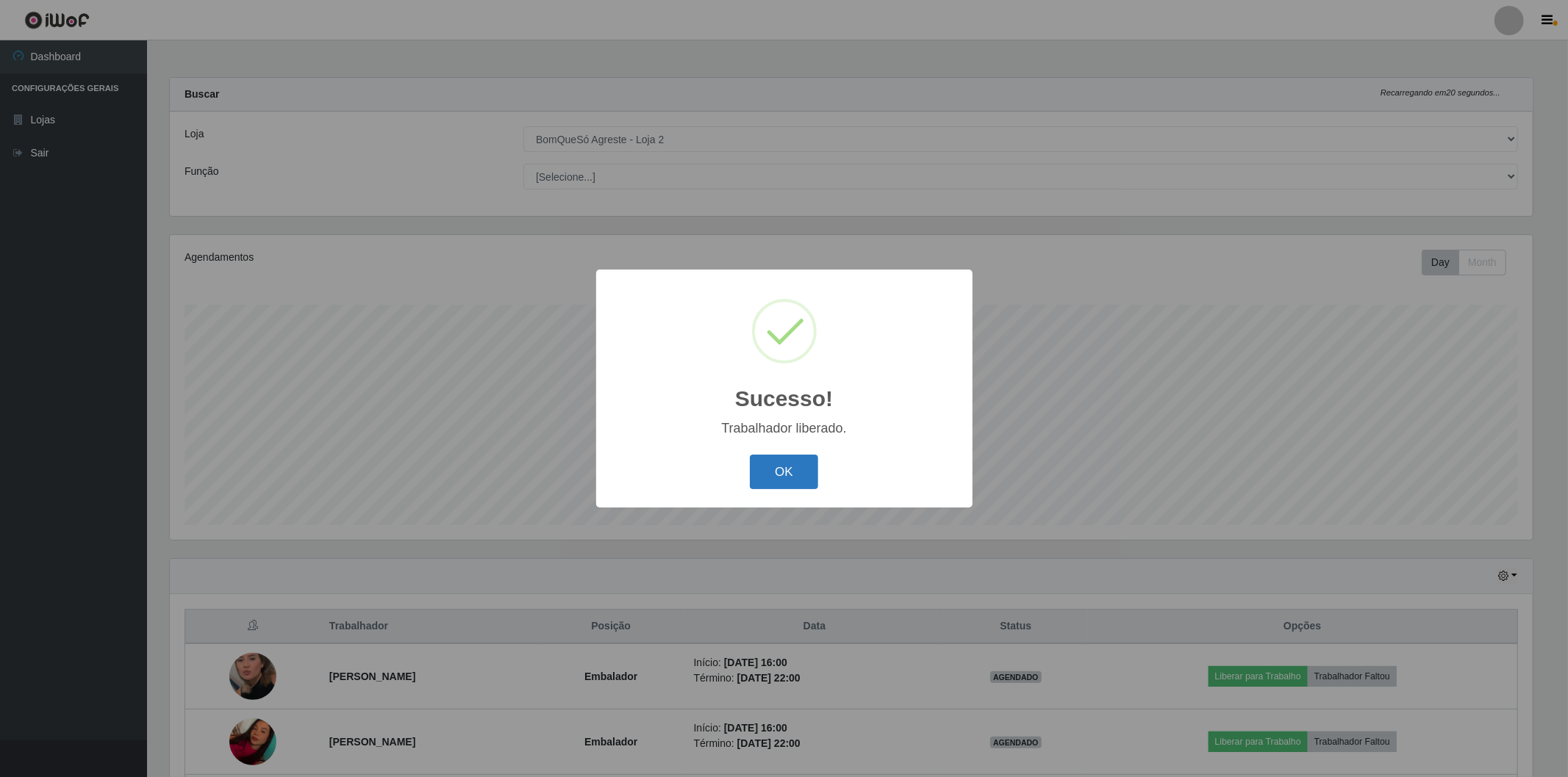
click at [804, 483] on button "OK" at bounding box center [784, 472] width 68 height 34
